Goal: Task Accomplishment & Management: Use online tool/utility

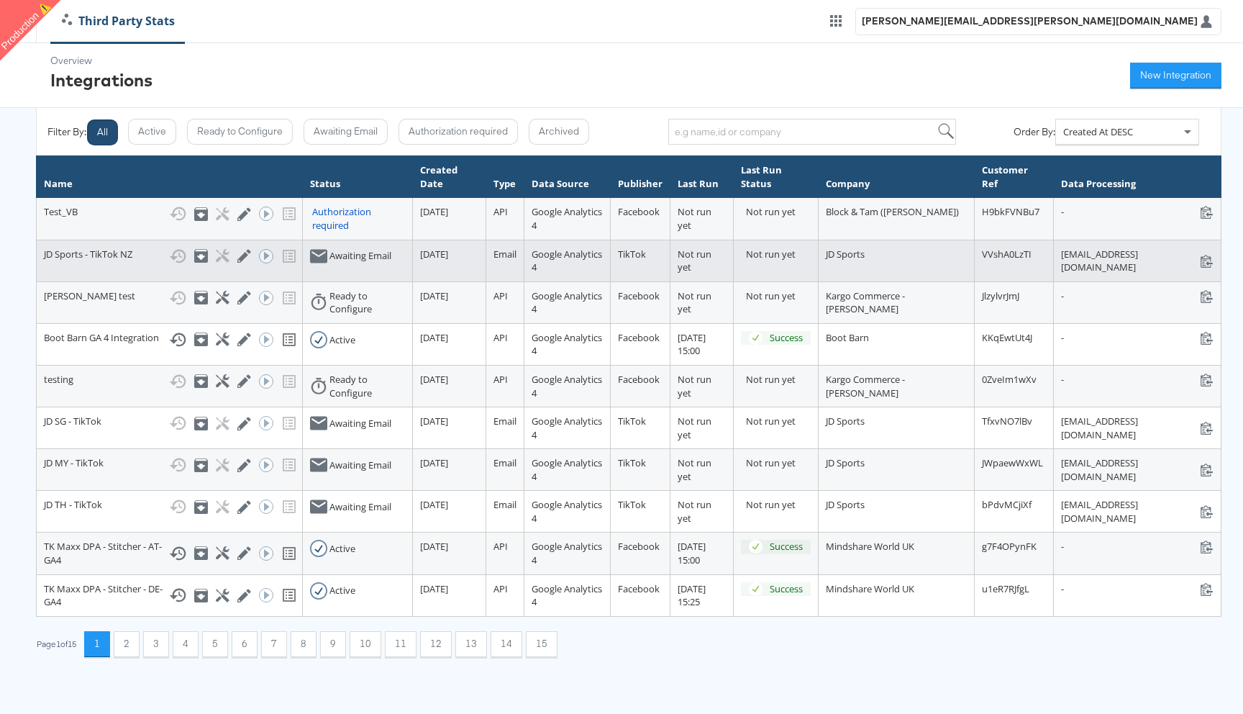
drag, startPoint x: 453, startPoint y: 253, endPoint x: 515, endPoint y: 255, distance: 61.9
click at [515, 255] on tr "JD Sports - TikTok NZ Show History Archive Configure Edit Integration Run ACE W…" at bounding box center [629, 261] width 1185 height 42
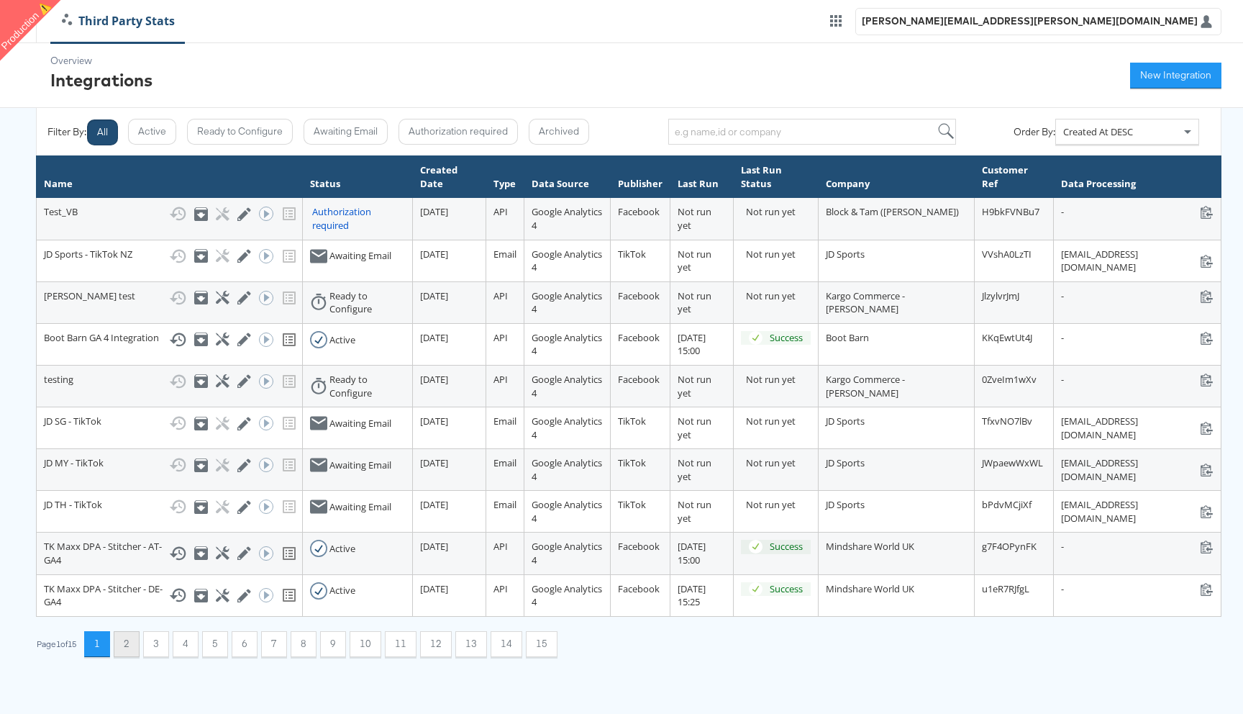
click at [133, 650] on button "2" at bounding box center [127, 644] width 26 height 26
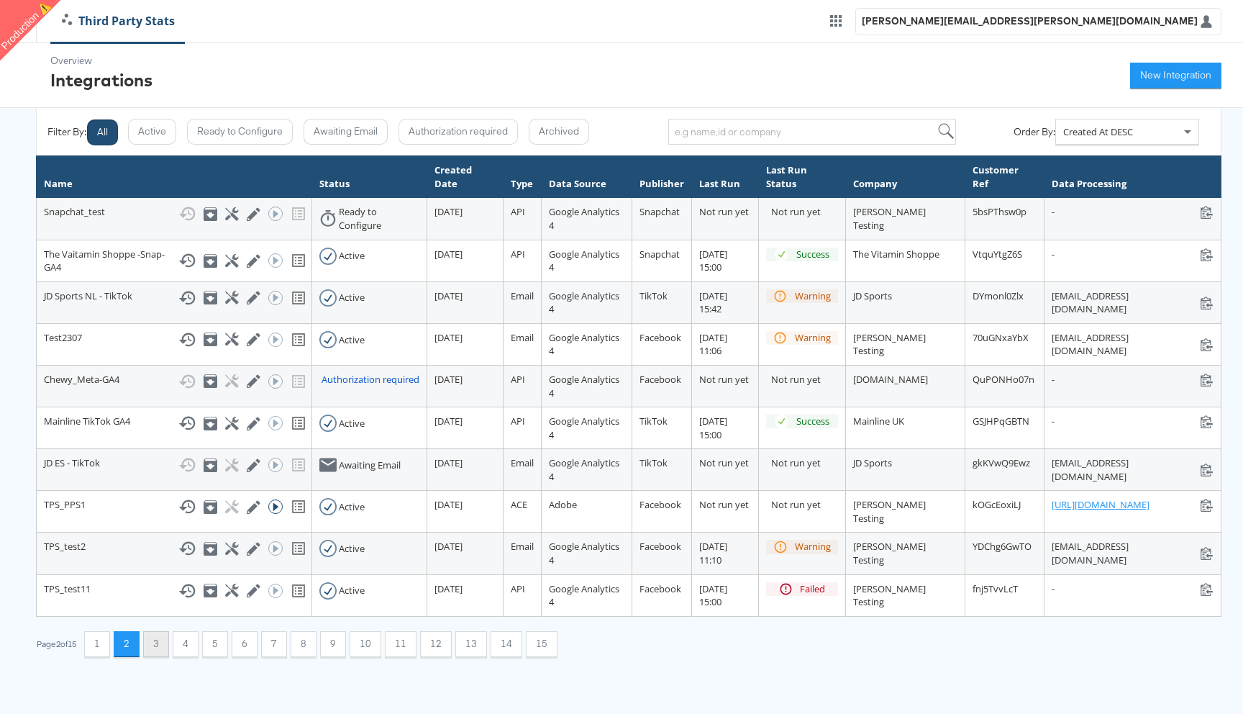
click at [168, 647] on button "3" at bounding box center [156, 644] width 26 height 26
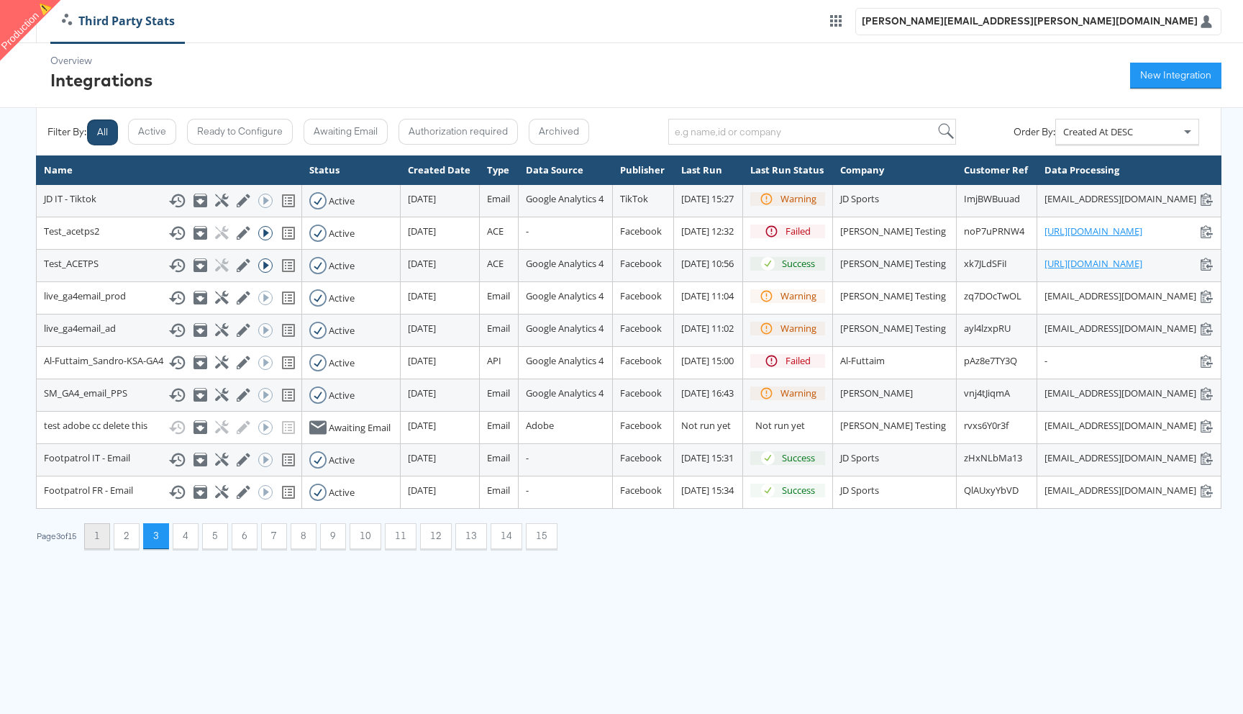
click at [107, 549] on button "1" at bounding box center [97, 536] width 26 height 26
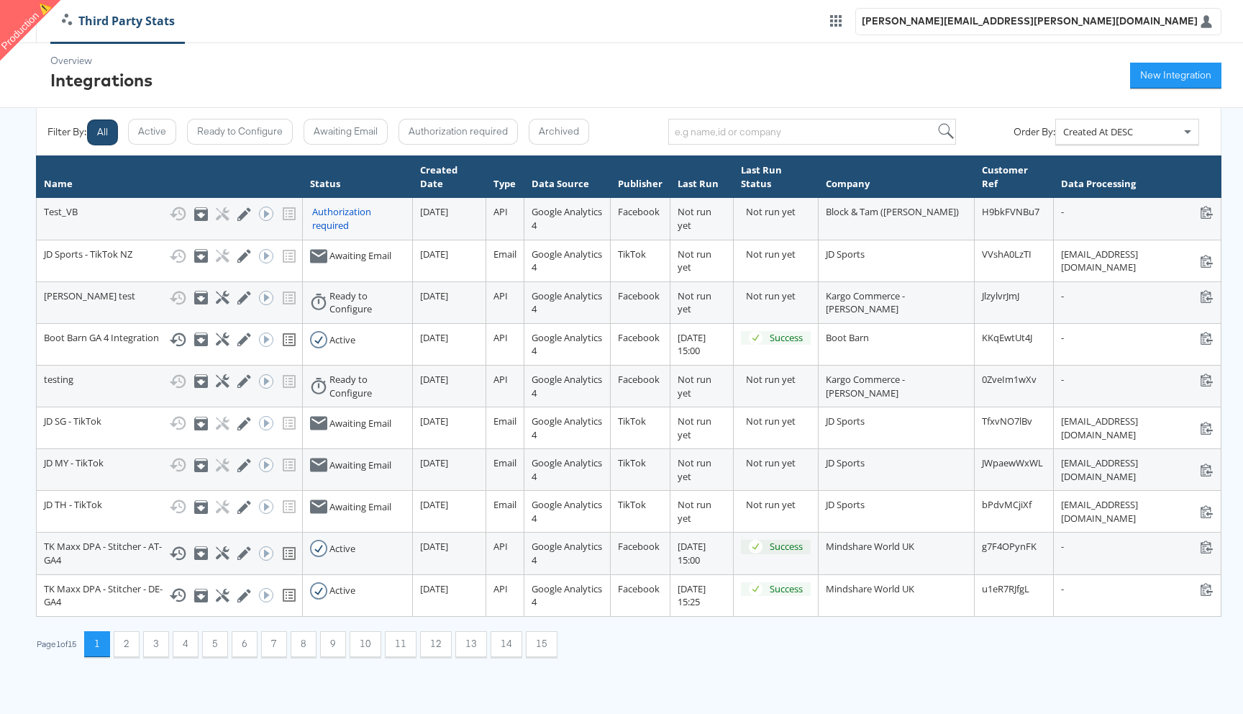
click at [97, 129] on button "All" at bounding box center [102, 132] width 31 height 26
click at [1164, 79] on button "New Integration" at bounding box center [1175, 76] width 91 height 26
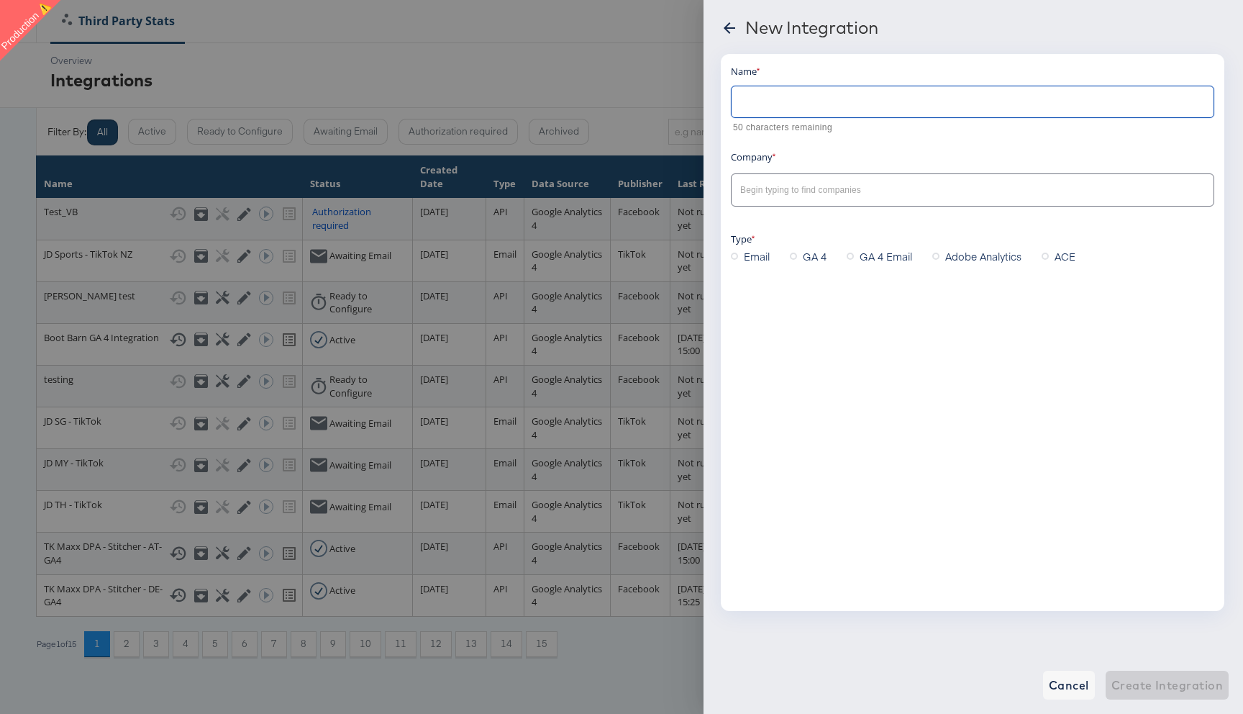
click at [833, 108] on input "text" at bounding box center [973, 96] width 482 height 31
type input "testtiktok"
click at [773, 193] on input "text" at bounding box center [961, 190] width 448 height 17
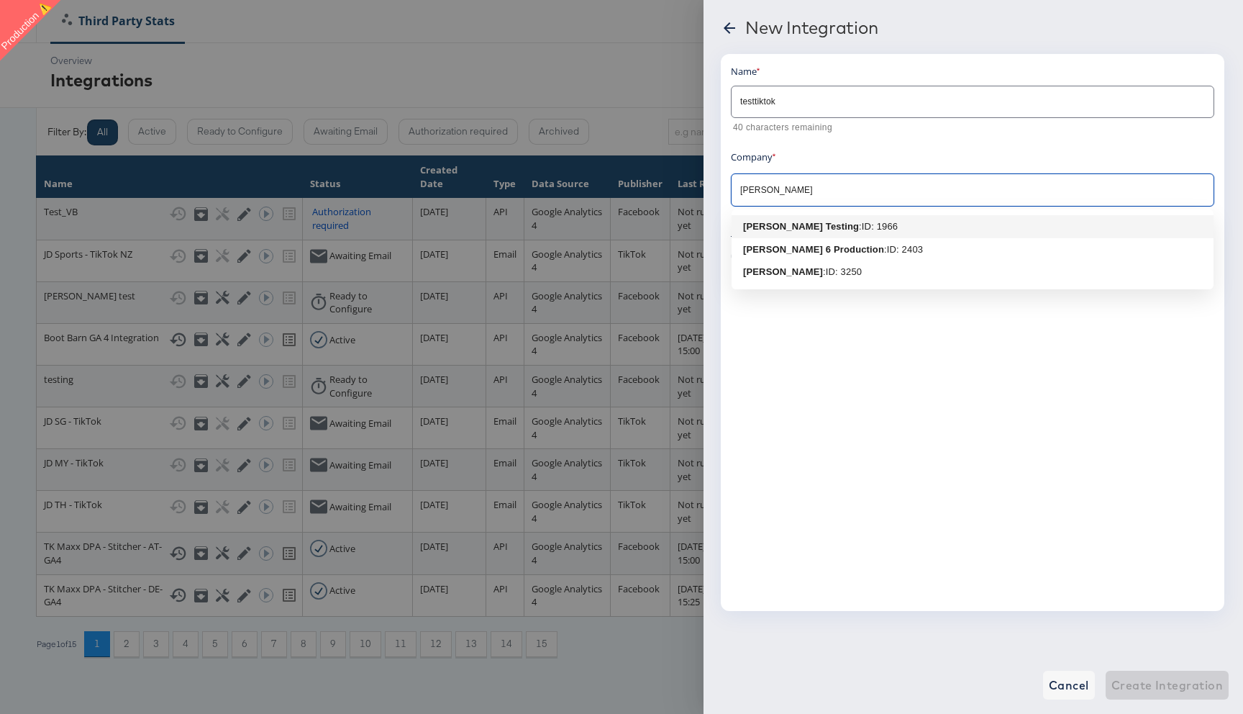
click at [784, 224] on b "[PERSON_NAME] Testing" at bounding box center [801, 226] width 116 height 11
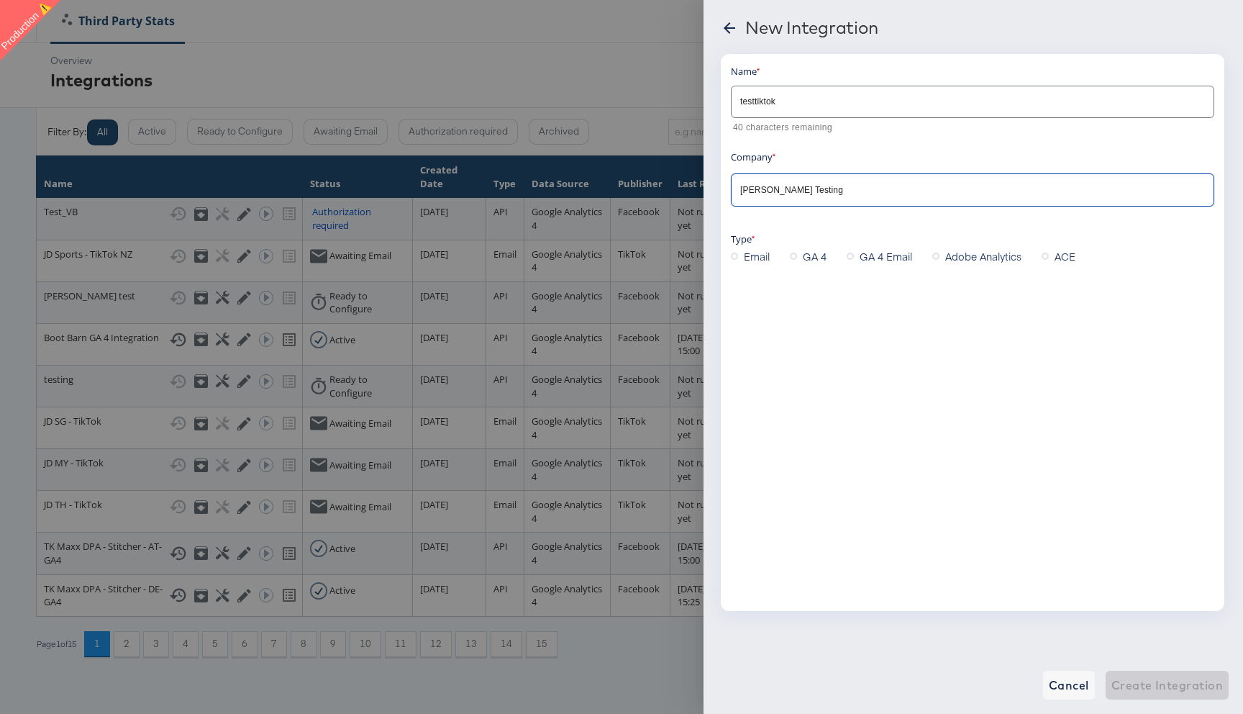
type input "[PERSON_NAME] Testing"
click at [872, 256] on span "GA 4 Email" at bounding box center [886, 256] width 53 height 14
click at [0, 0] on input "GA 4 Email" at bounding box center [0, 0] width 0 height 0
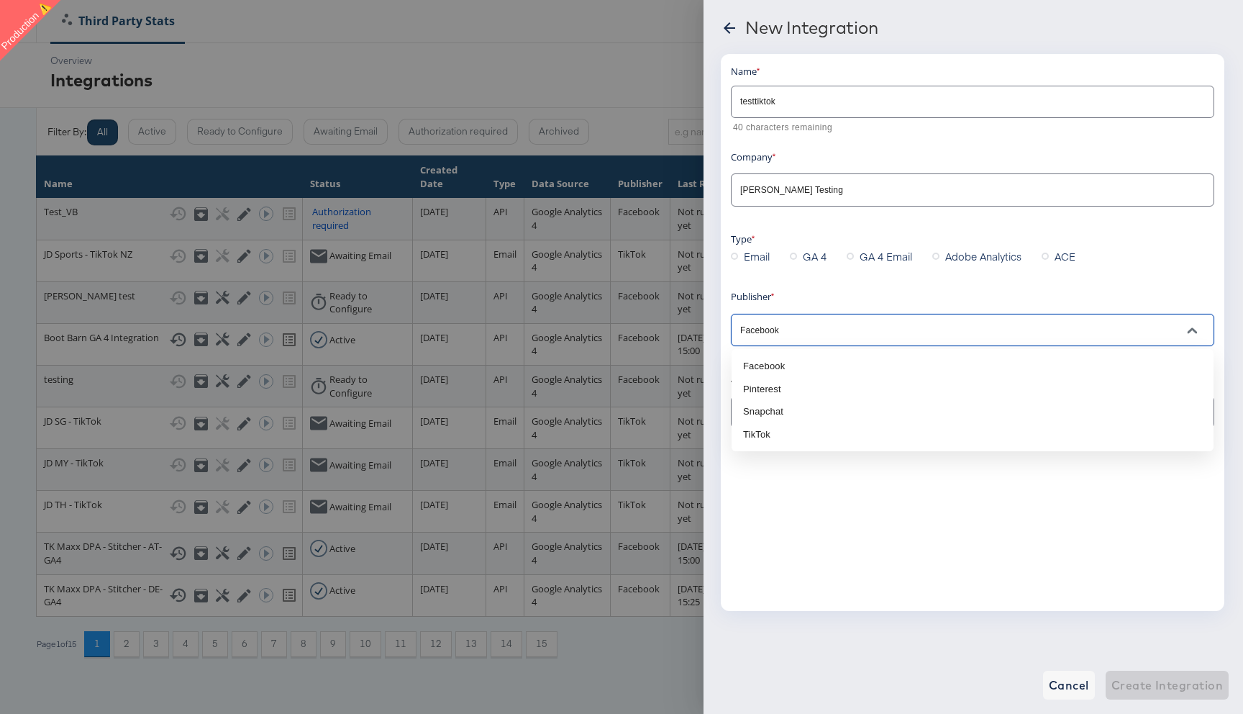
click at [780, 324] on input "Facebook" at bounding box center [961, 330] width 448 height 17
click at [774, 436] on li "TikTok" at bounding box center [973, 434] width 482 height 23
type input "Tiktok"
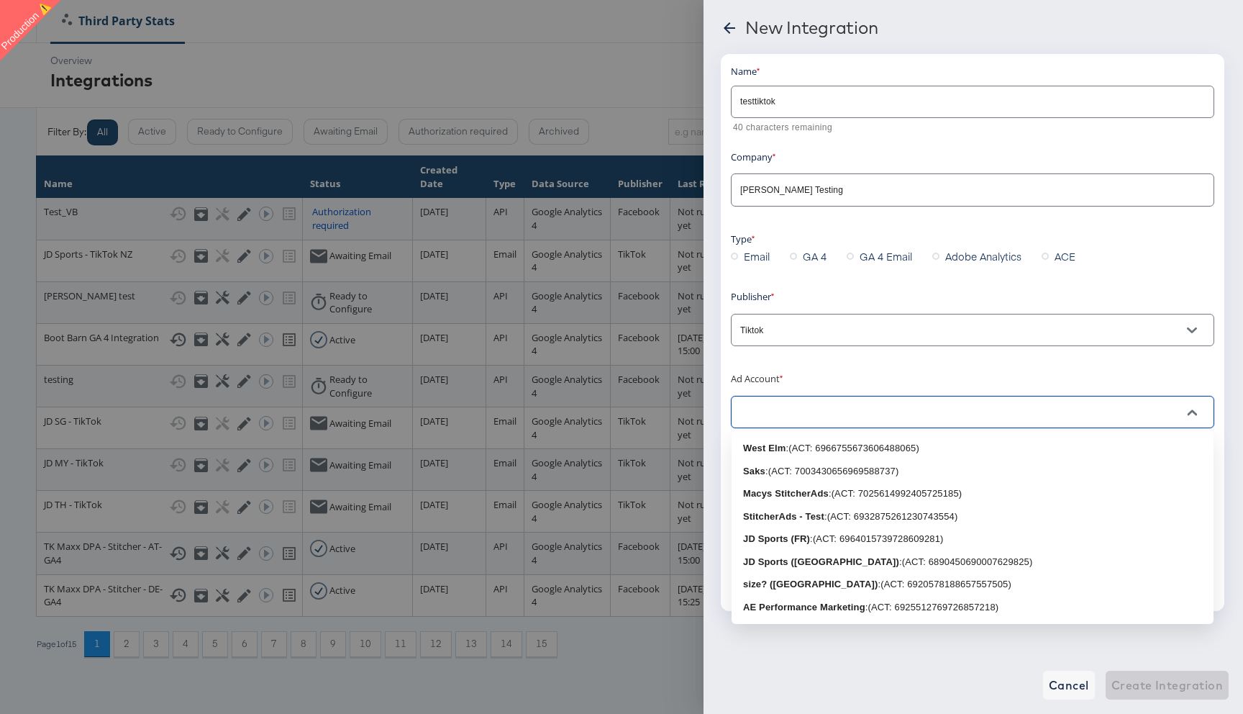
click at [781, 411] on input "text" at bounding box center [961, 412] width 448 height 17
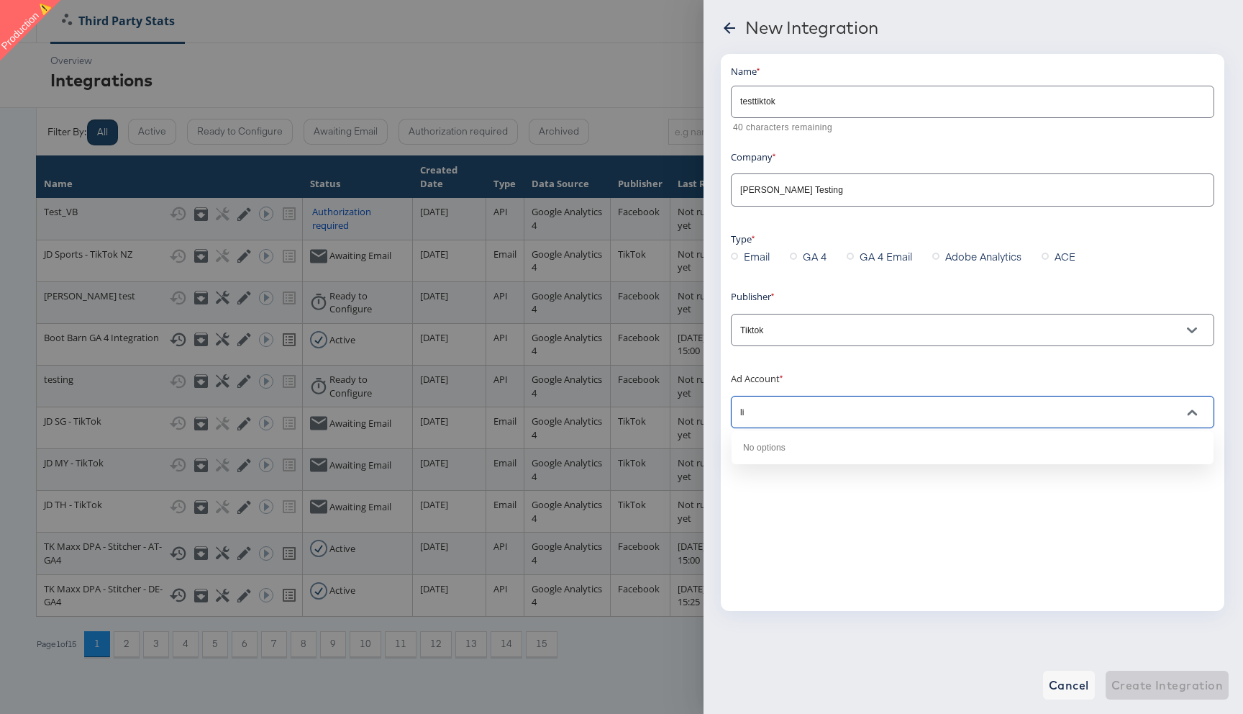
type input "l"
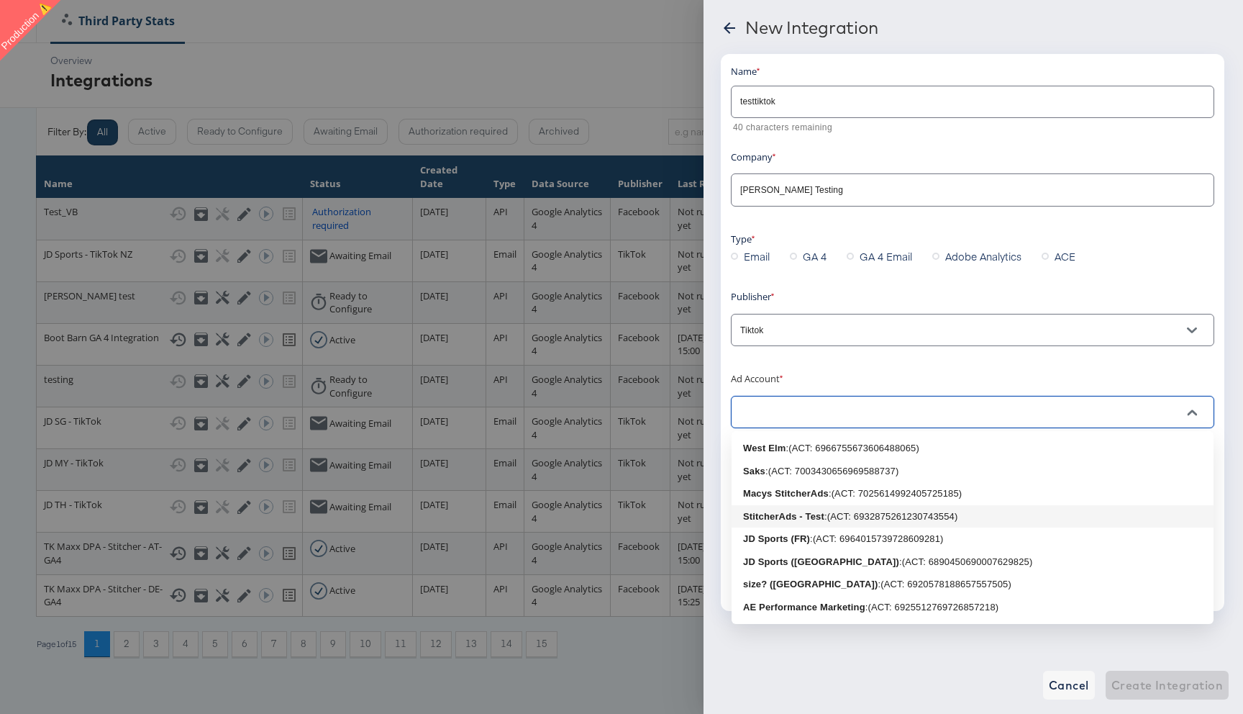
click at [795, 518] on b "StitcherAds - Test" at bounding box center [783, 516] width 81 height 11
type input "StitcherAds - Test: (ACT: 6932875261230743554)"
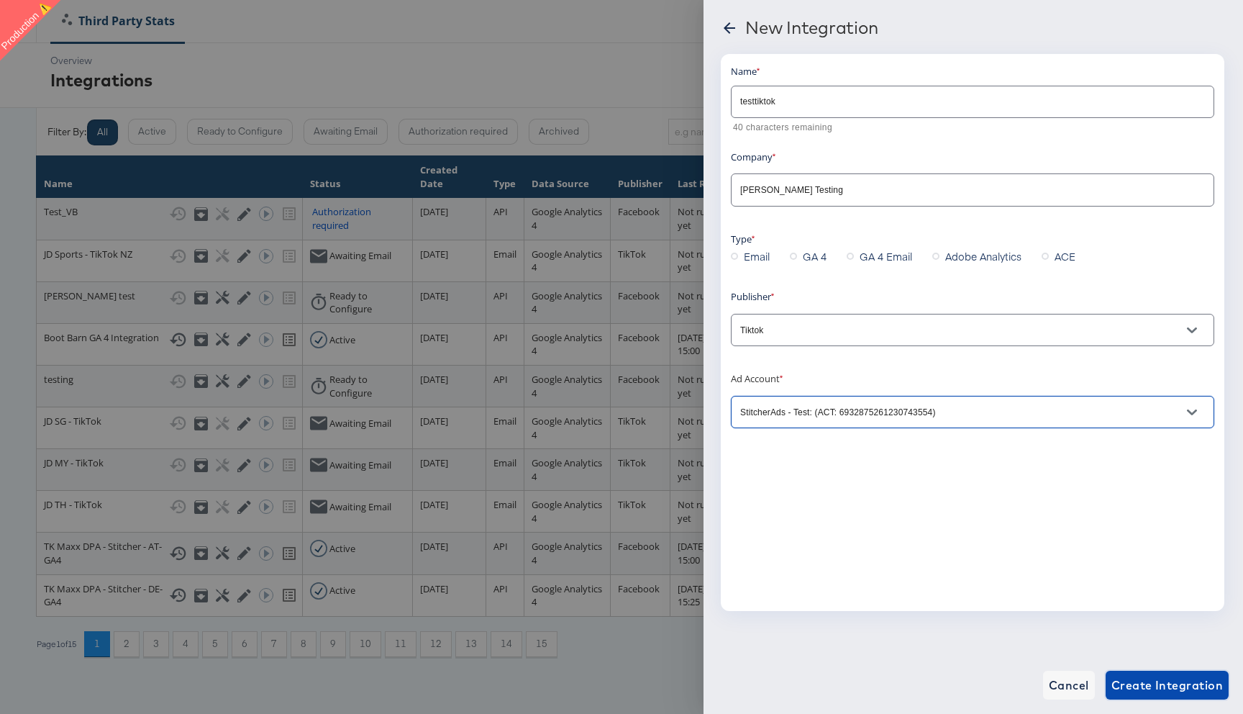
click at [1143, 684] on span "Create Integration" at bounding box center [1167, 685] width 112 height 20
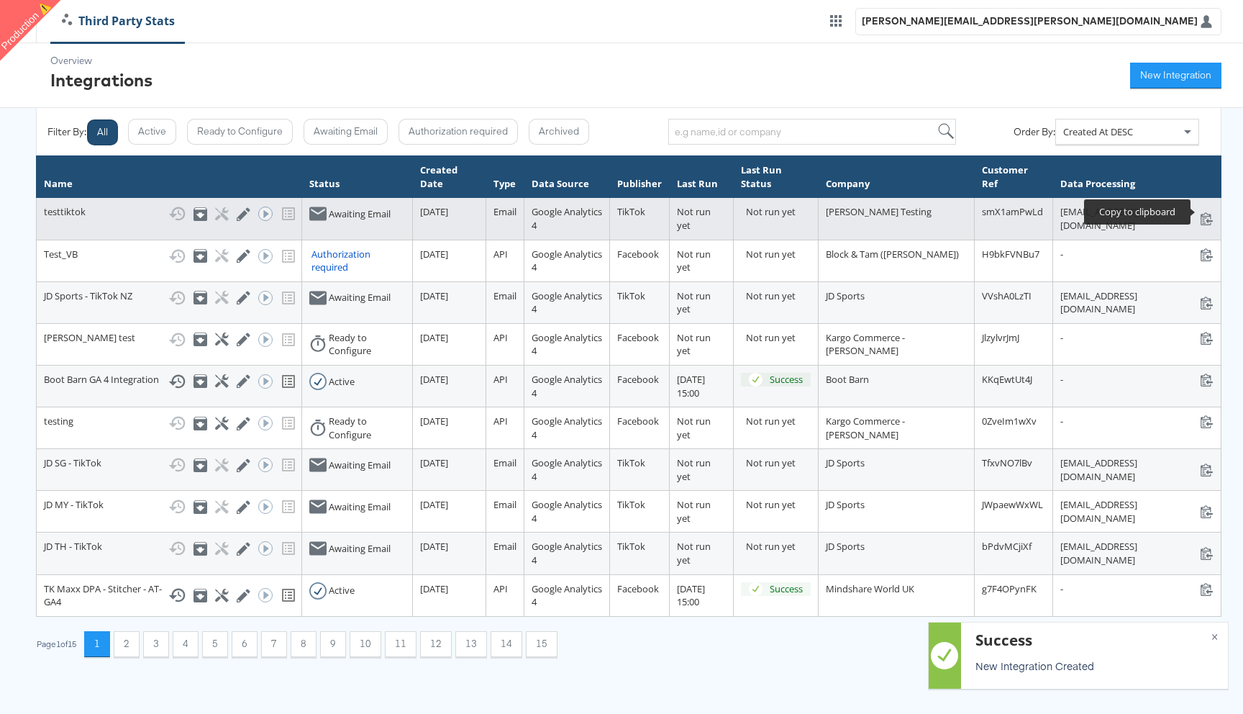
click at [1206, 218] on icon at bounding box center [1207, 218] width 14 height 14
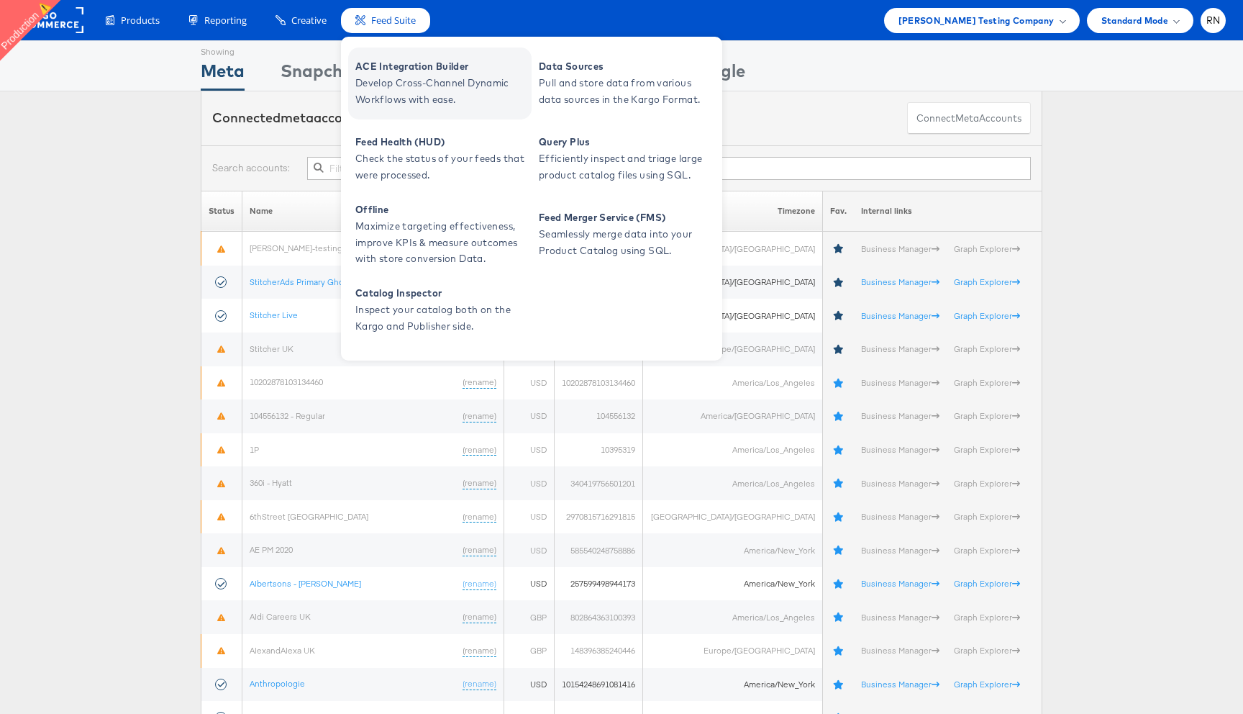
click at [396, 88] on span "Develop Cross-Channel Dynamic Workflows with ease." at bounding box center [441, 91] width 173 height 33
